Goal: Complete application form

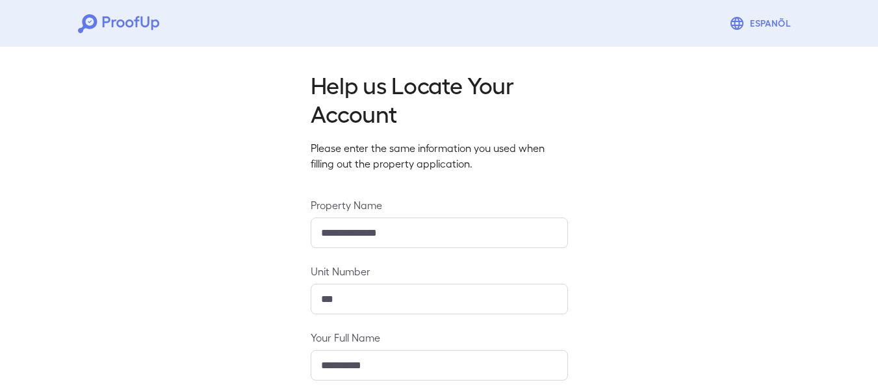
scroll to position [200, 0]
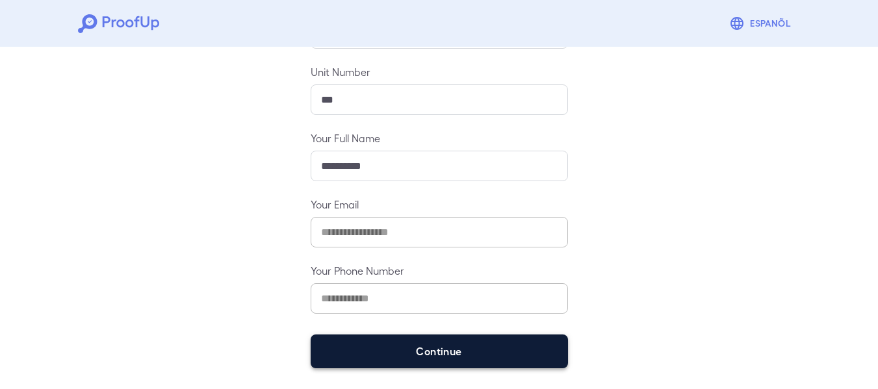
click at [428, 356] on button "Continue" at bounding box center [439, 352] width 257 height 34
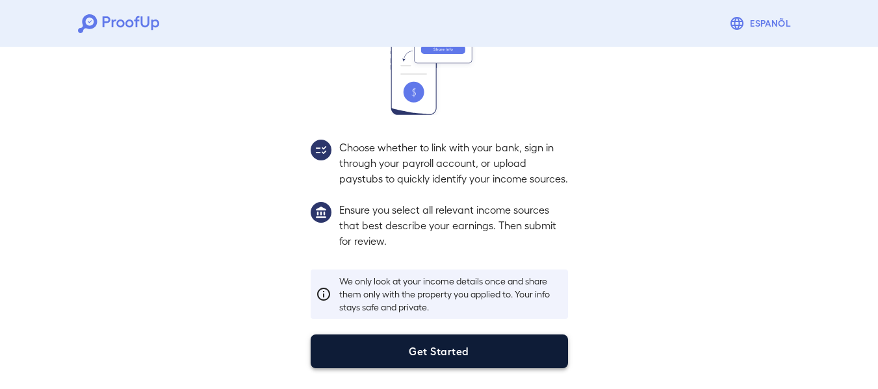
click at [430, 348] on button "Get Started" at bounding box center [439, 352] width 257 height 34
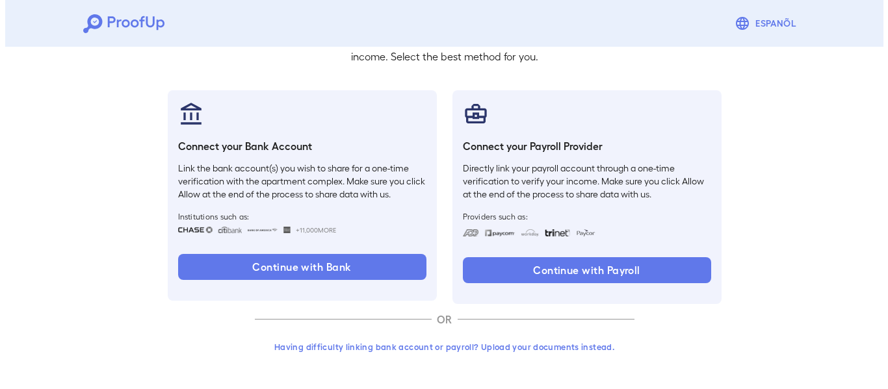
scroll to position [107, 0]
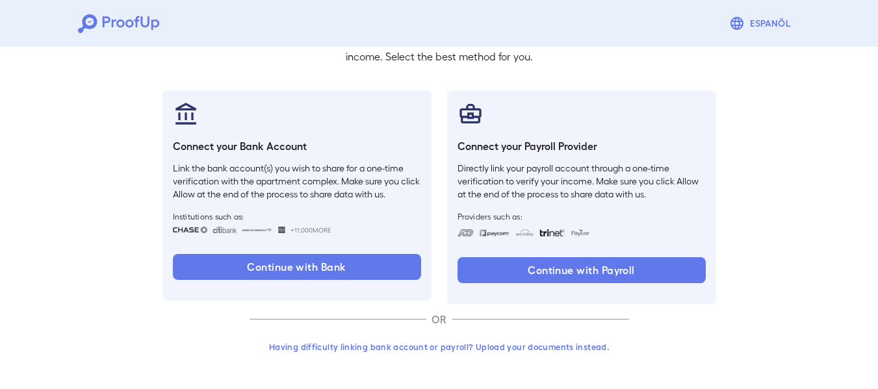
click at [430, 347] on button "Having difficulty linking bank account or payroll? Upload your documents instea…" at bounding box center [440, 346] width 380 height 23
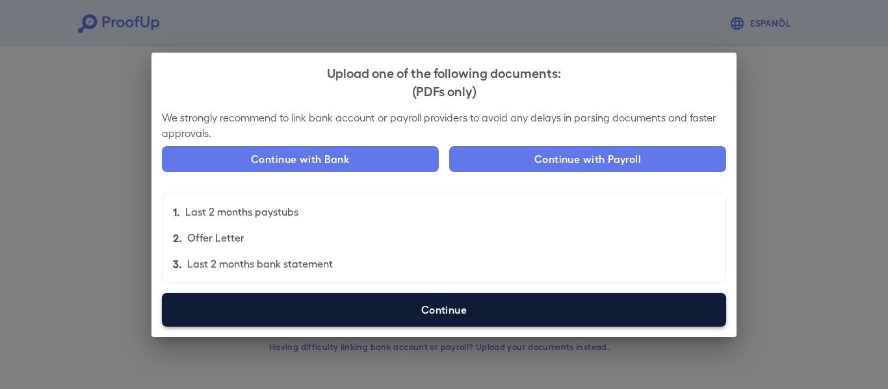
click at [367, 304] on label "Continue" at bounding box center [444, 310] width 564 height 34
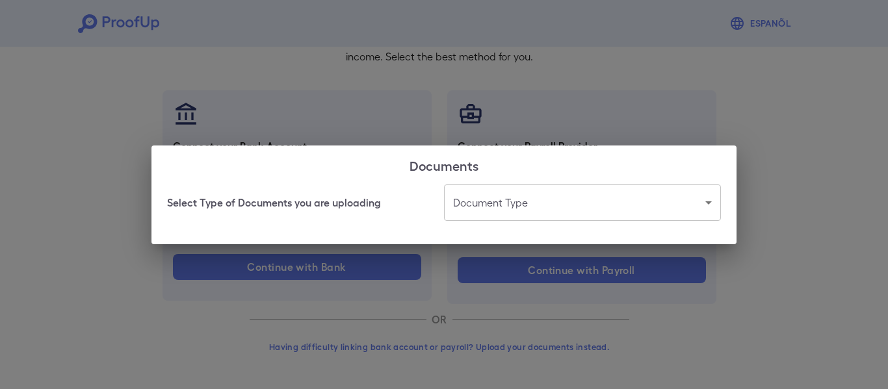
click at [482, 218] on body "Espanõl Go back How Would You Like to Verify Your Income? There are multiple wa…" at bounding box center [444, 141] width 888 height 497
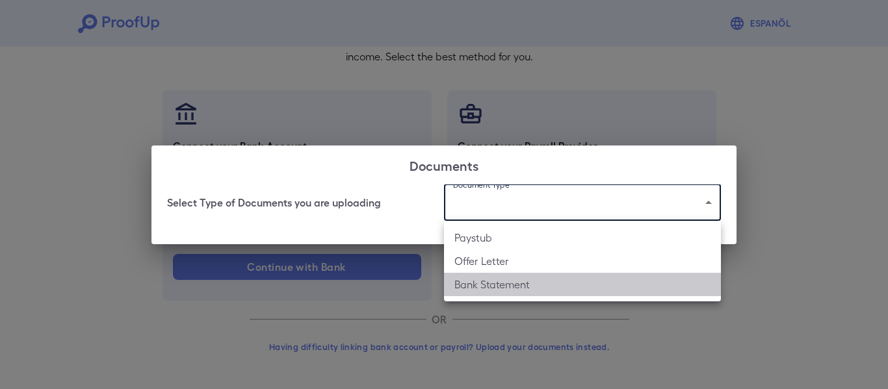
click at [538, 284] on li "Bank Statement" at bounding box center [582, 284] width 277 height 23
type input "**********"
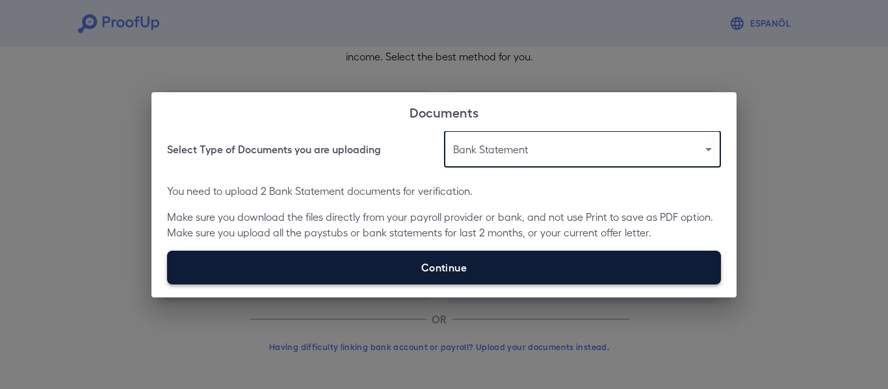
click at [479, 274] on label "Continue" at bounding box center [444, 268] width 554 height 34
click at [168, 284] on input "Continue" at bounding box center [167, 284] width 1 height 1
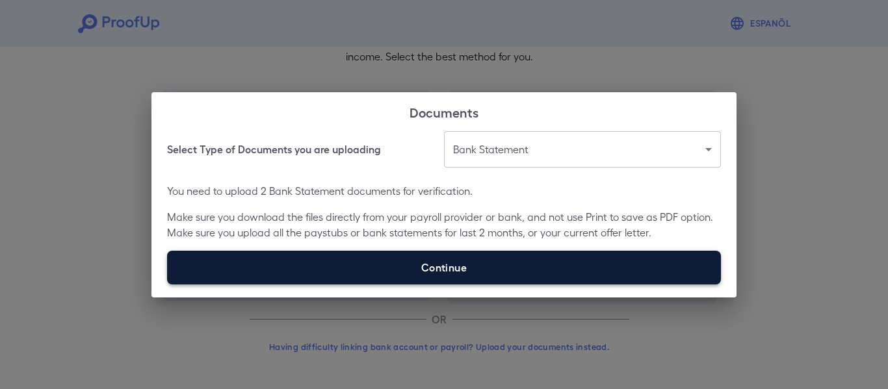
type input "**********"
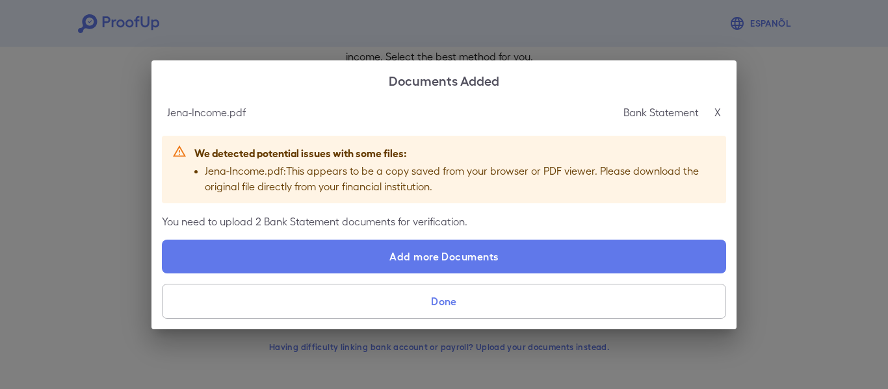
click at [714, 116] on div "Bank Statement X" at bounding box center [673, 113] width 98 height 16
click at [719, 112] on p "X" at bounding box center [718, 113] width 7 height 16
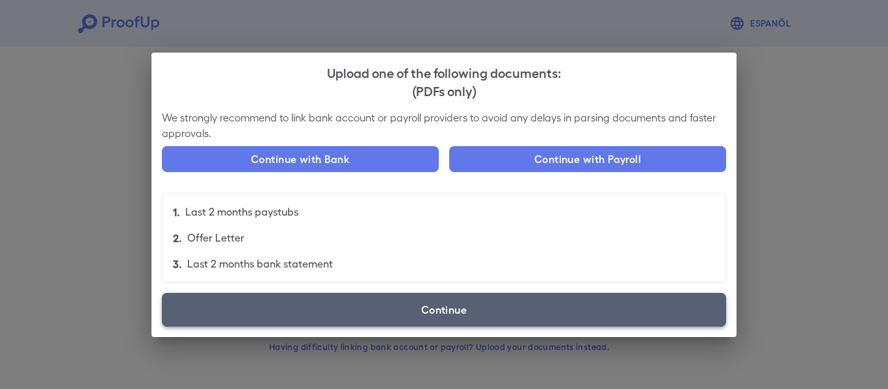
click at [434, 322] on label "Continue" at bounding box center [444, 310] width 564 height 34
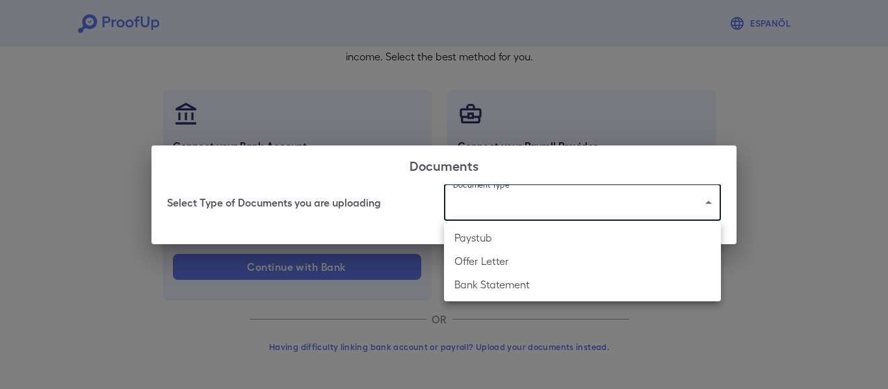
click at [551, 190] on body "Espanõl Go back How Would You Like to Verify Your Income? There are multiple wa…" at bounding box center [444, 141] width 888 height 497
click at [513, 282] on li "Bank Statement" at bounding box center [582, 284] width 277 height 23
type input "**********"
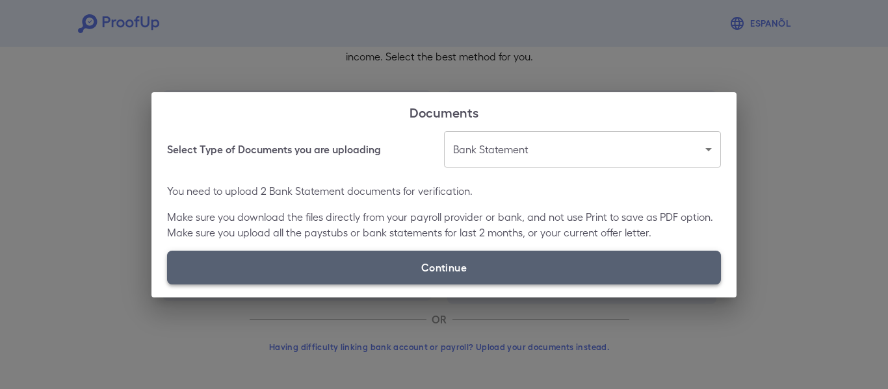
click at [477, 265] on label "Continue" at bounding box center [444, 268] width 554 height 34
click at [168, 284] on input "Continue" at bounding box center [167, 284] width 1 height 1
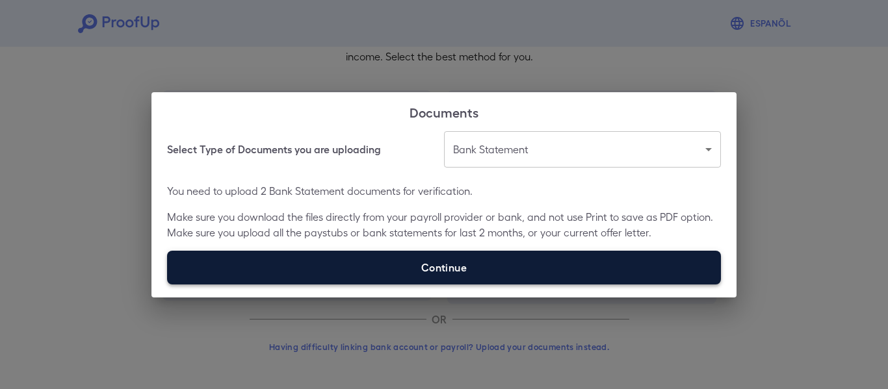
type input "**********"
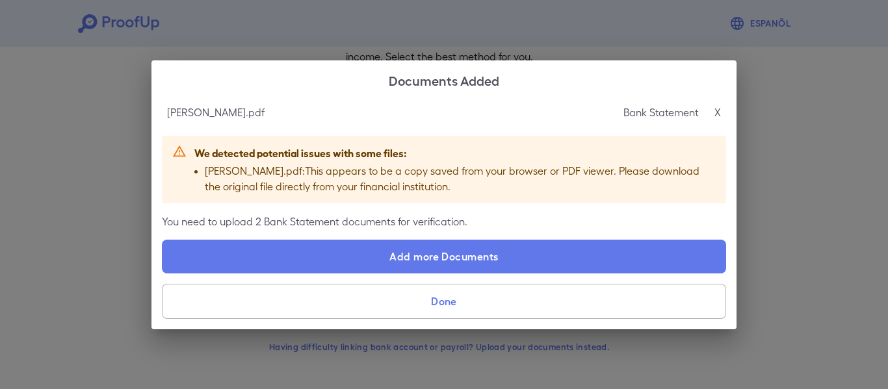
click at [432, 308] on button "Done" at bounding box center [444, 301] width 564 height 35
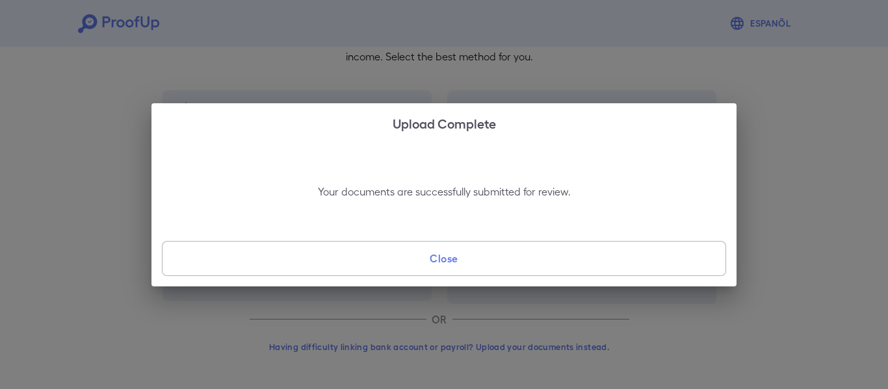
click at [412, 265] on button "Close" at bounding box center [444, 258] width 564 height 35
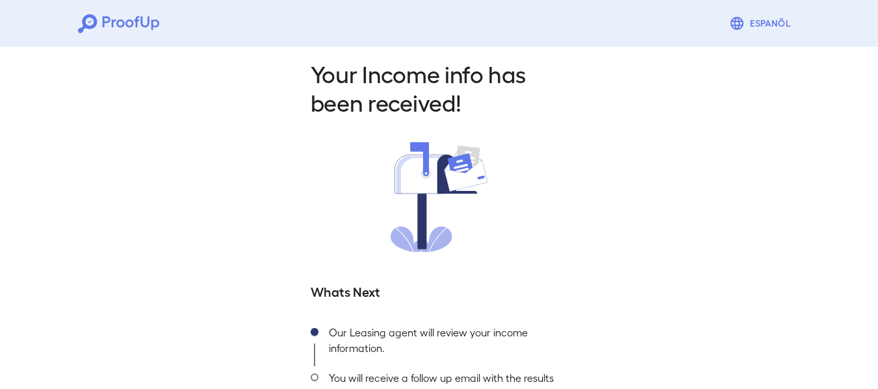
scroll to position [109, 0]
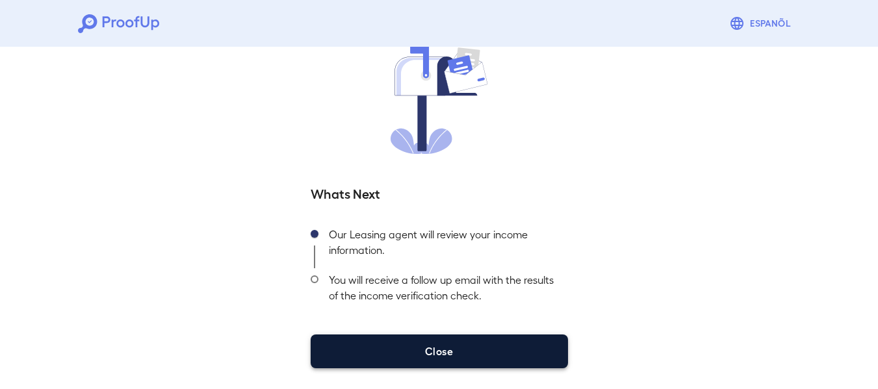
click at [458, 358] on button "Close" at bounding box center [439, 352] width 257 height 34
